Goal: Task Accomplishment & Management: Manage account settings

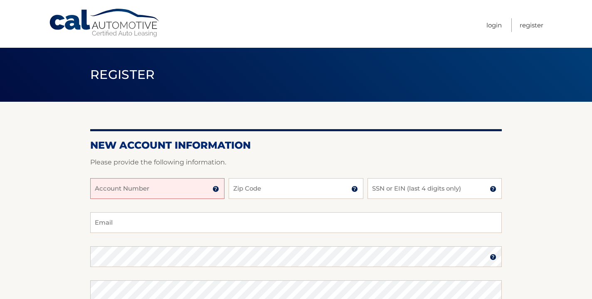
click at [200, 191] on input "Account Number" at bounding box center [157, 188] width 134 height 21
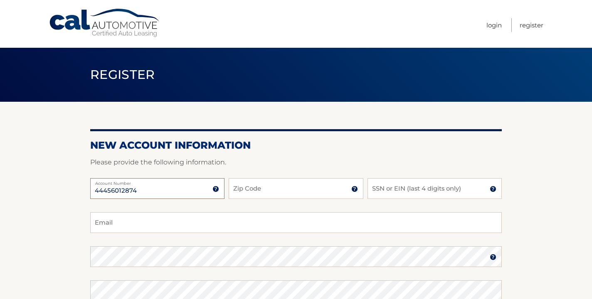
type input "44456012874"
type input "33433"
click at [405, 190] on input "SSN or EIN (last 4 digits only)" at bounding box center [435, 188] width 134 height 21
type input "3832"
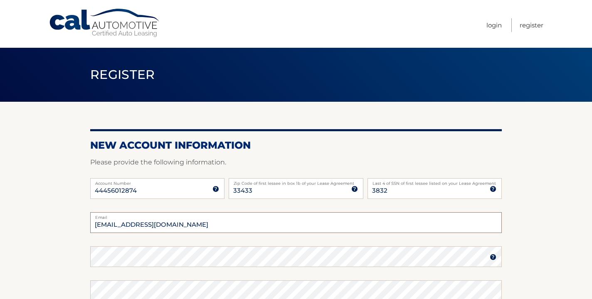
click at [92, 229] on input "jmkontos@gmail.com" at bounding box center [296, 223] width 412 height 21
type input "jmkontos@gmail.com"
click at [81, 223] on section "New Account Information Please provide the following information. 44456012874 A…" at bounding box center [296, 264] width 592 height 325
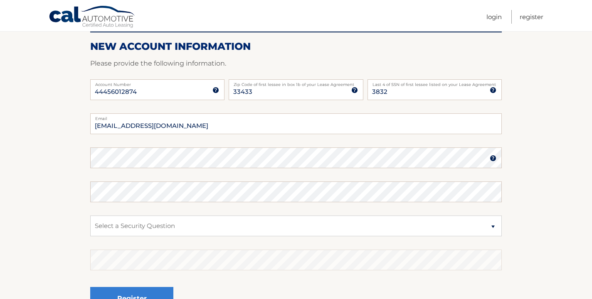
scroll to position [106, 0]
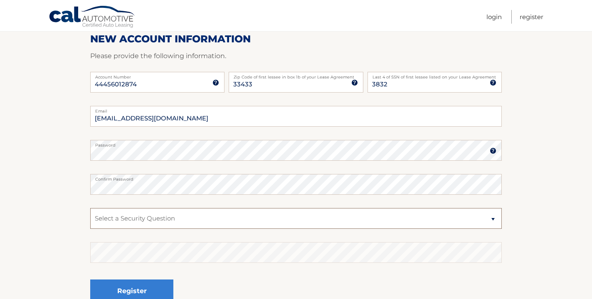
select select "3"
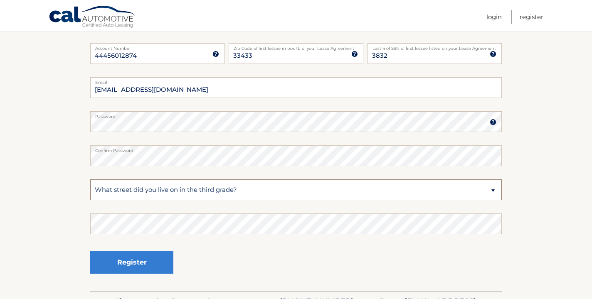
scroll to position [136, 0]
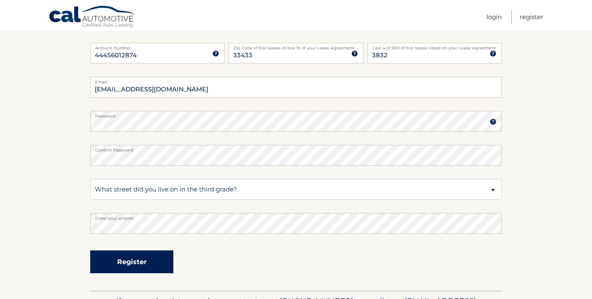
click at [155, 266] on button "Register" at bounding box center [131, 262] width 83 height 23
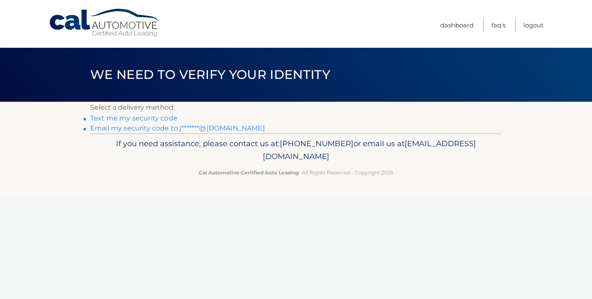
click at [138, 119] on link "Text me my security code" at bounding box center [133, 118] width 87 height 8
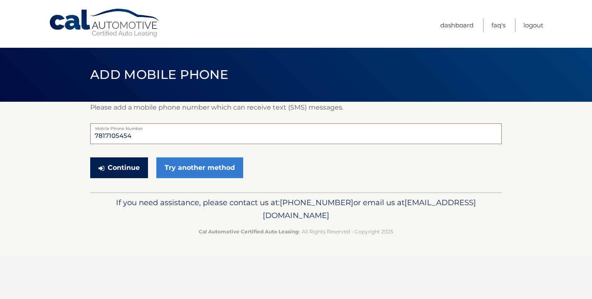
type input "7817105454"
click at [133, 168] on button "Continue" at bounding box center [119, 168] width 58 height 21
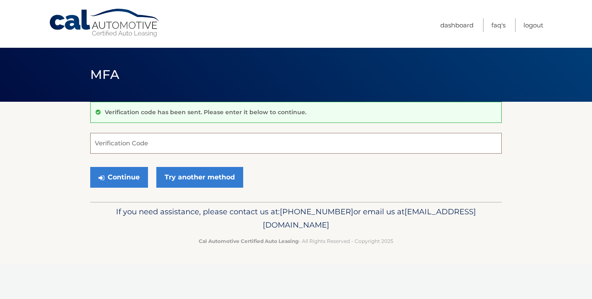
click at [136, 152] on input "Verification Code" at bounding box center [296, 143] width 412 height 21
type input "300029"
click at [119, 174] on button "Continue" at bounding box center [119, 177] width 58 height 21
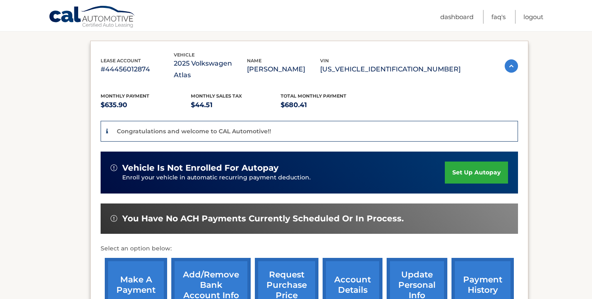
scroll to position [131, 0]
click at [487, 162] on link "set up autopay" at bounding box center [476, 173] width 63 height 22
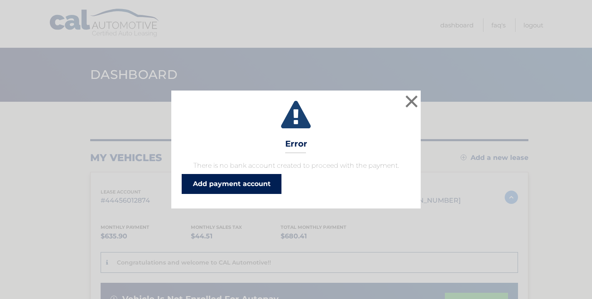
click at [235, 184] on link "Add payment account" at bounding box center [232, 184] width 100 height 20
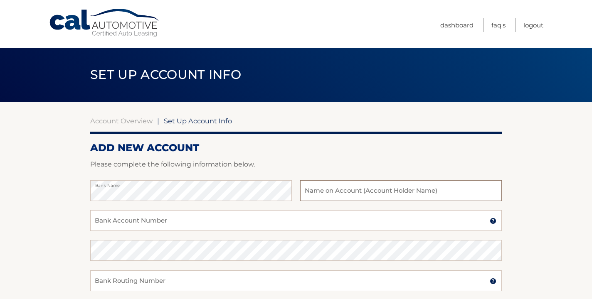
click at [364, 192] on input "text" at bounding box center [401, 191] width 202 height 21
type input "John Kontos"
click at [287, 226] on input "Bank Account Number" at bounding box center [296, 220] width 412 height 21
type input "440029781968"
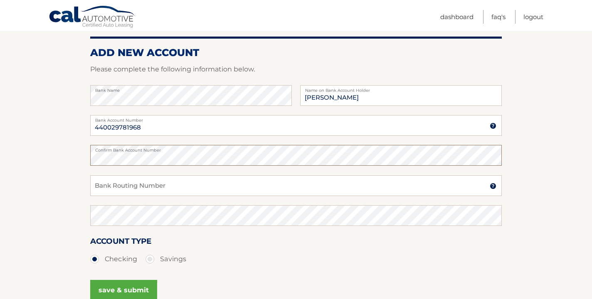
scroll to position [113, 0]
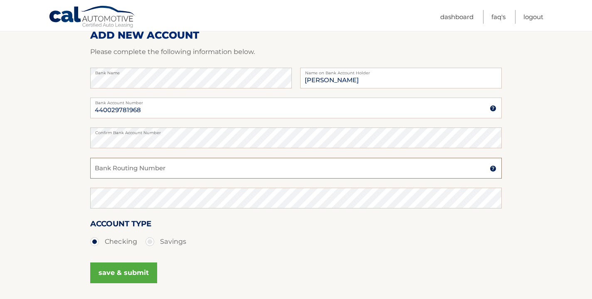
click at [302, 166] on input "Bank Routing Number" at bounding box center [296, 168] width 412 height 21
type input "121202211"
click at [272, 248] on ul "Checking Savings" at bounding box center [296, 242] width 412 height 17
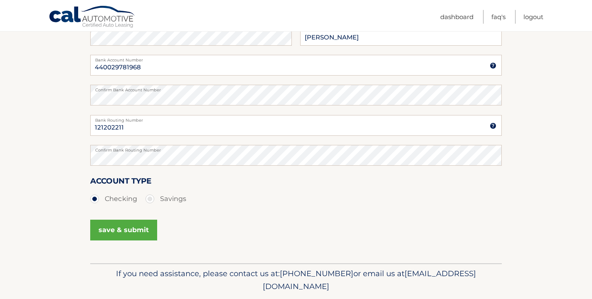
scroll to position [156, 0]
click at [142, 231] on button "save & submit" at bounding box center [123, 229] width 67 height 21
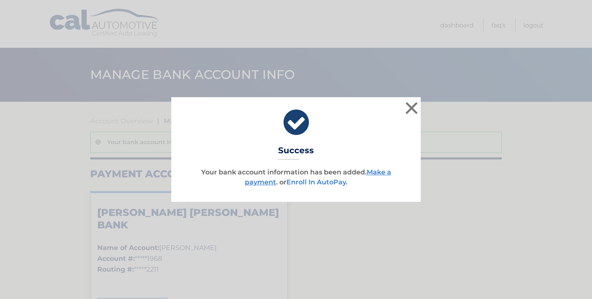
click at [308, 183] on link "Enroll In AutoPay" at bounding box center [316, 182] width 59 height 8
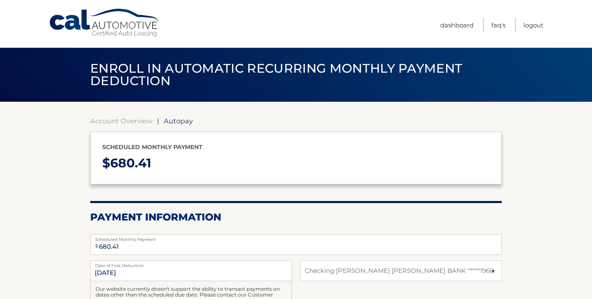
select select "MjY4YTBjOTgtYWE1Ny00MzY3LTljY2MtMDRlYzUwZDdlOTVm"
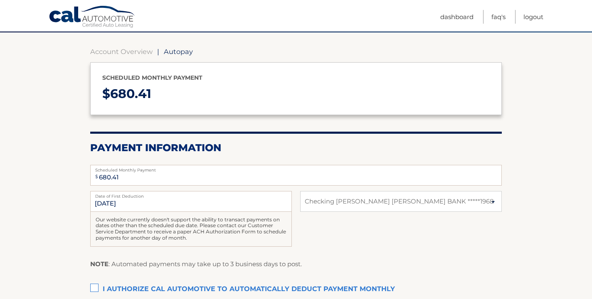
scroll to position [106, 0]
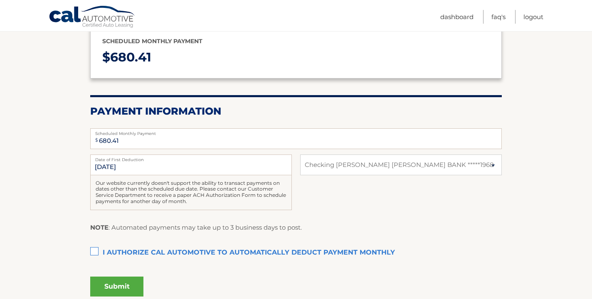
click at [93, 251] on label "I authorize cal automotive to automatically deduct payment monthly This checkbo…" at bounding box center [296, 253] width 412 height 17
click at [0, 0] on input "I authorize cal automotive to automatically deduct payment monthly This checkbo…" at bounding box center [0, 0] width 0 height 0
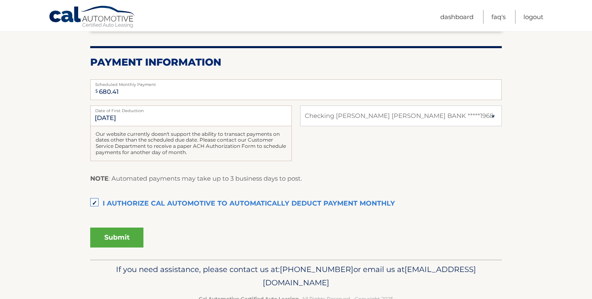
click at [130, 239] on button "Submit" at bounding box center [116, 238] width 53 height 20
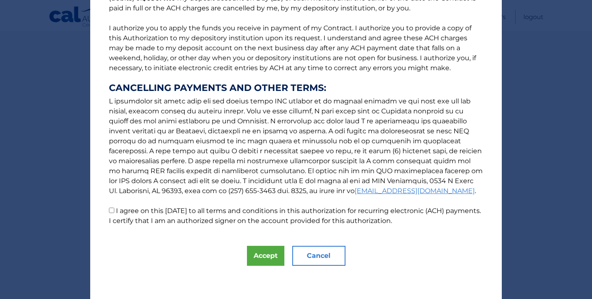
scroll to position [94, 0]
click at [112, 211] on input "I agree on this [DATE] to all terms and conditions in this authorization for re…" at bounding box center [111, 210] width 5 height 5
checkbox input "true"
click at [277, 255] on button "Accept" at bounding box center [265, 256] width 37 height 20
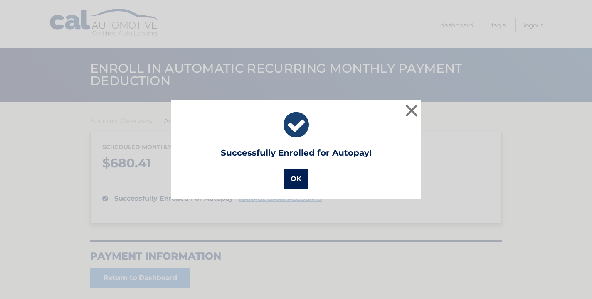
click at [297, 183] on button "OK" at bounding box center [296, 179] width 24 height 20
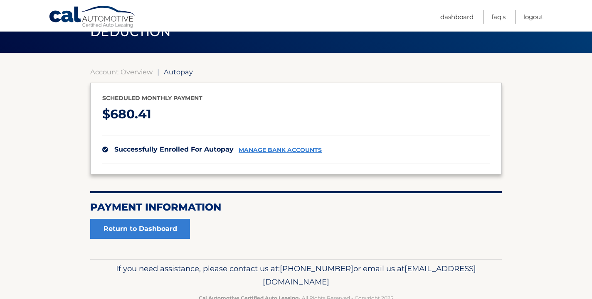
scroll to position [60, 0]
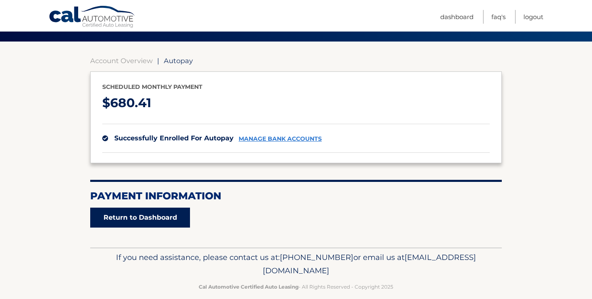
click at [178, 216] on link "Return to Dashboard" at bounding box center [140, 218] width 100 height 20
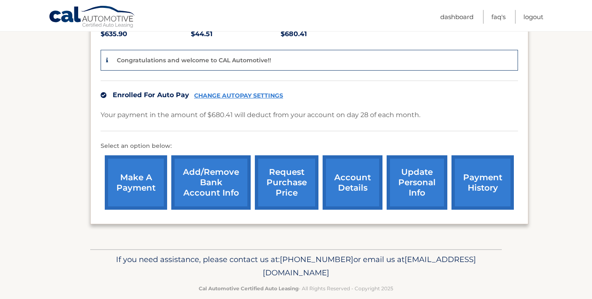
scroll to position [202, 0]
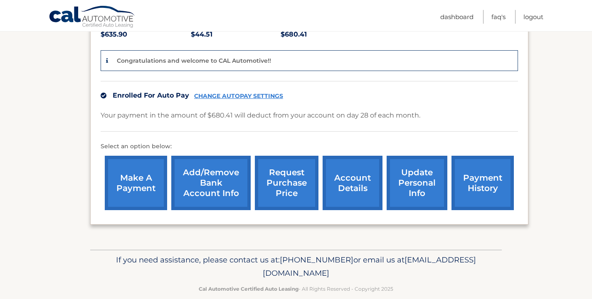
click at [350, 176] on link "account details" at bounding box center [353, 183] width 60 height 54
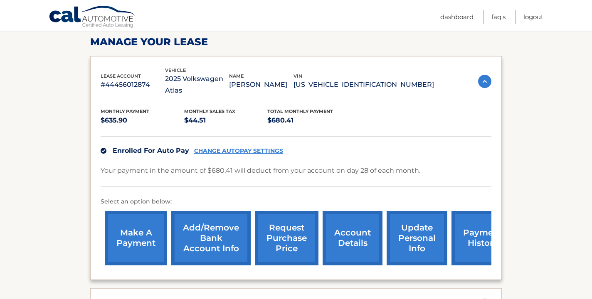
scroll to position [141, 0]
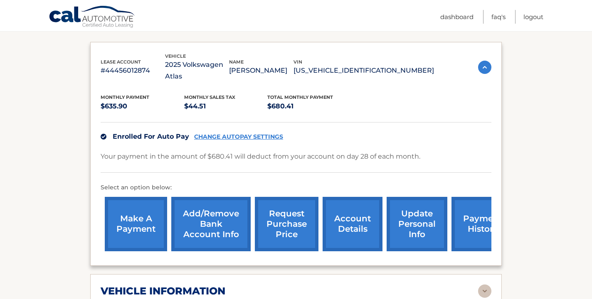
click at [420, 210] on link "update personal info" at bounding box center [417, 224] width 61 height 54
